Goal: Task Accomplishment & Management: Manage account settings

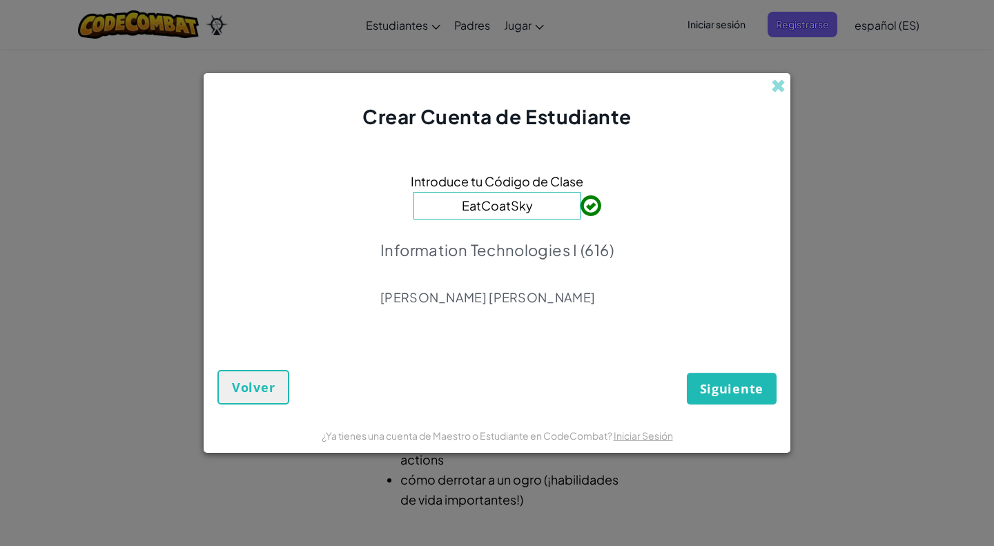
click button "Siguiente" at bounding box center [732, 389] width 90 height 32
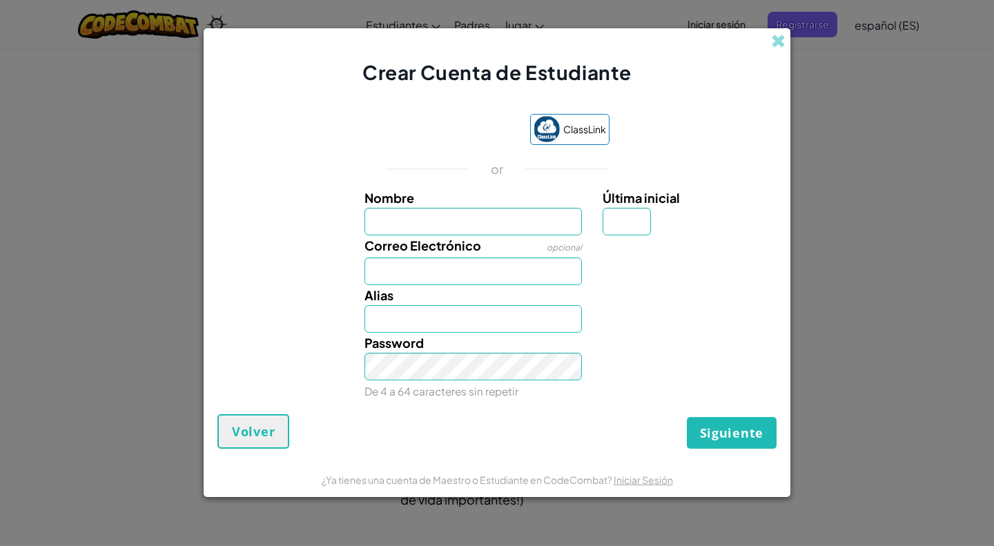
click at [271, 293] on div "Alias" at bounding box center [497, 309] width 573 height 48
click at [267, 438] on span "Volver" at bounding box center [253, 431] width 43 height 17
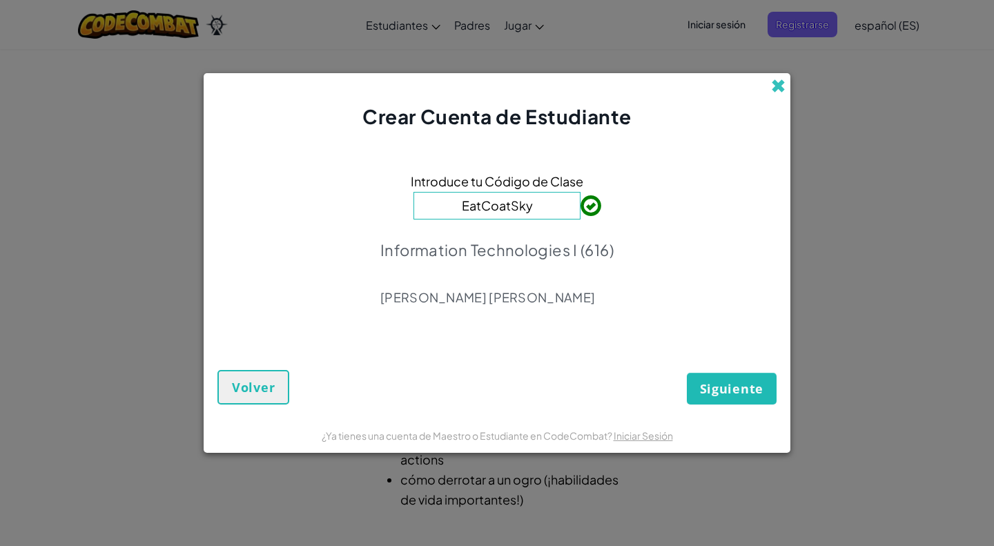
click at [780, 81] on span at bounding box center [778, 86] width 15 height 15
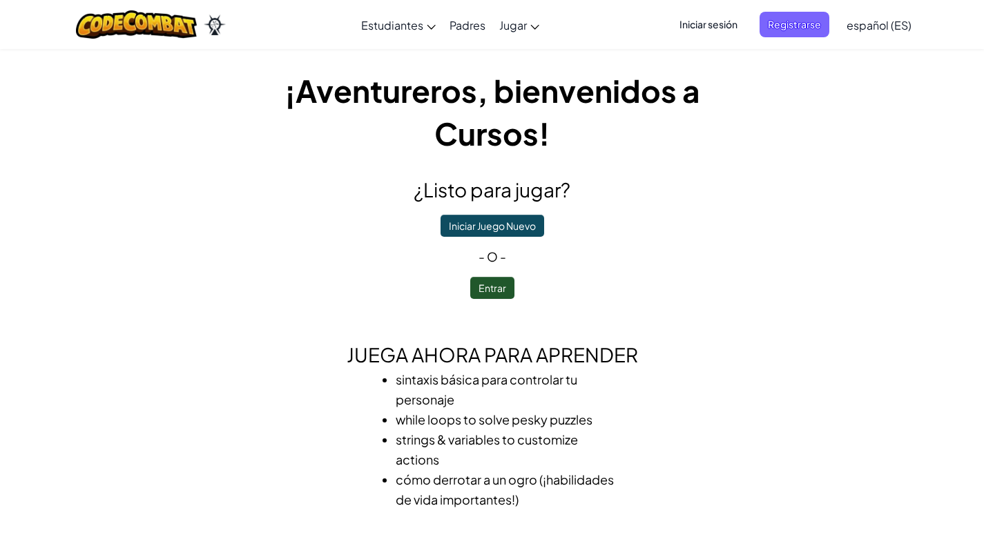
click at [722, 20] on span "Iniciar sesión" at bounding box center [708, 25] width 75 height 26
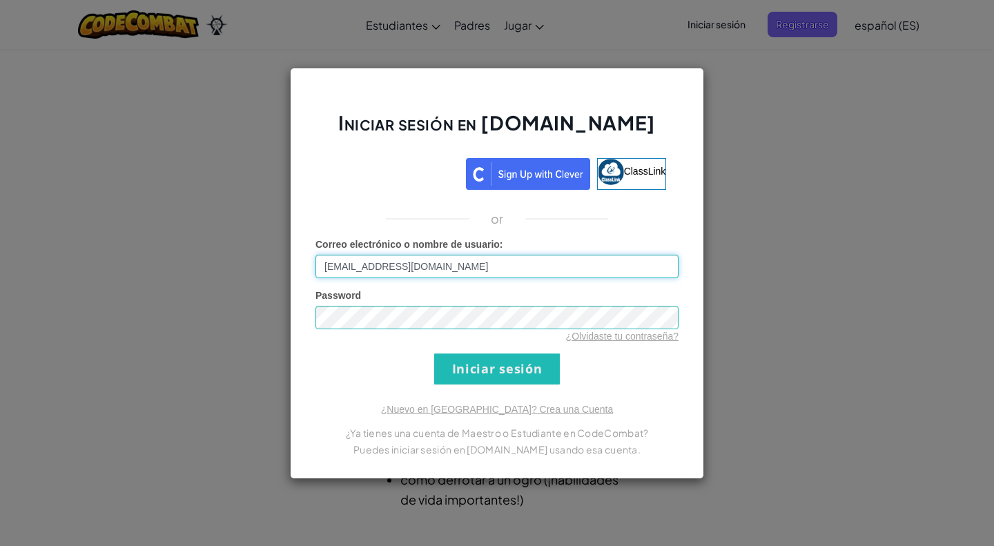
type input "[EMAIL_ADDRESS][DOMAIN_NAME]"
click at [434, 354] on input "Iniciar sesión" at bounding box center [497, 369] width 126 height 31
